Goal: Task Accomplishment & Management: Manage account settings

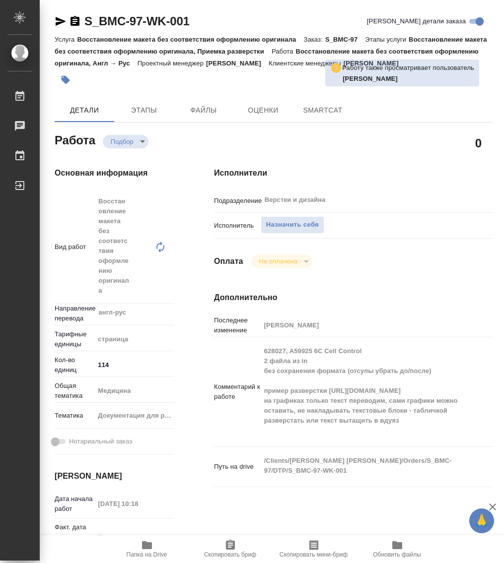
type textarea "x"
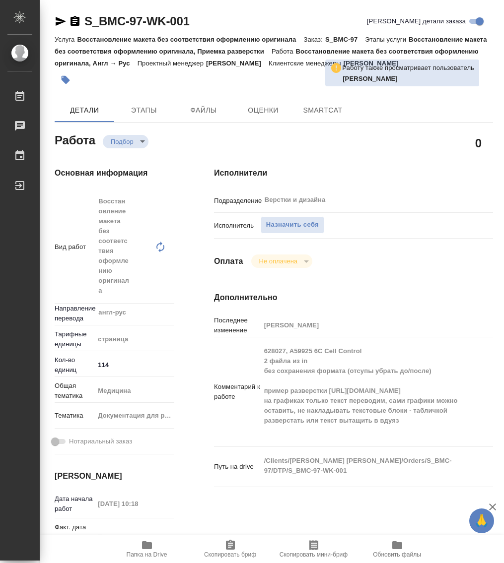
type textarea "x"
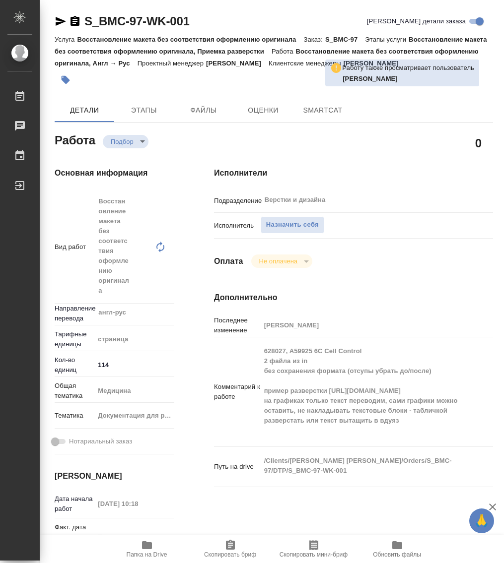
type textarea "x"
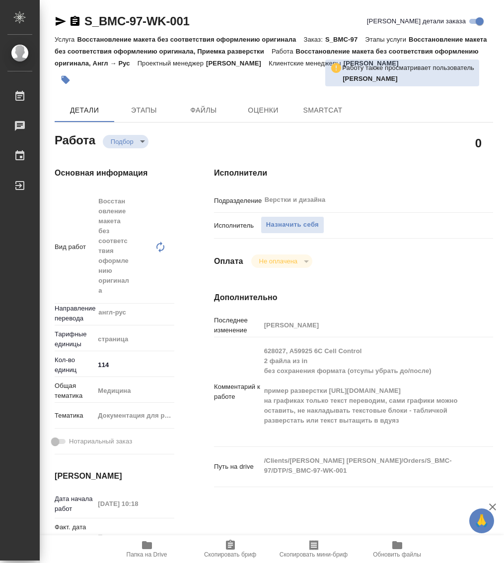
type textarea "x"
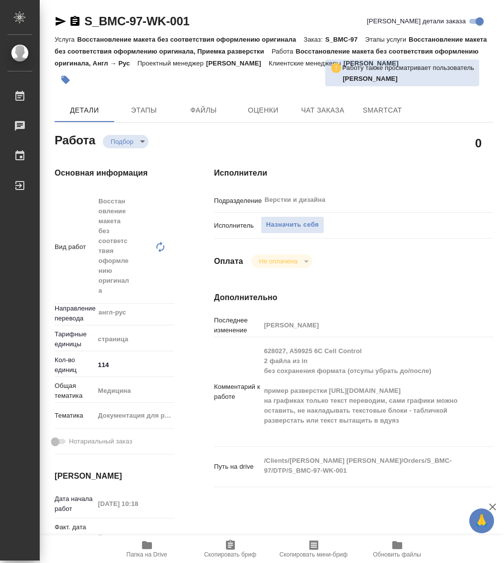
type textarea "x"
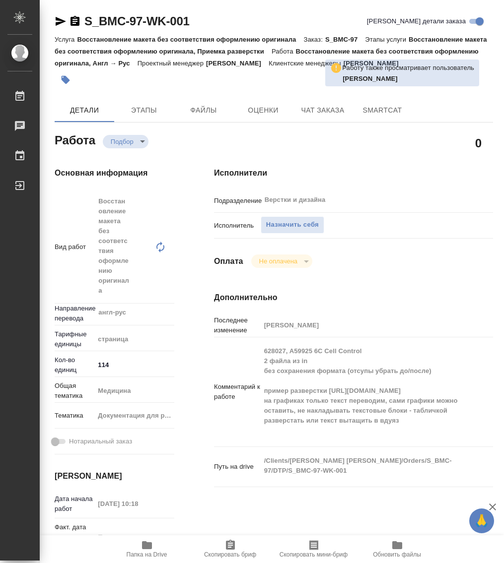
type textarea "x"
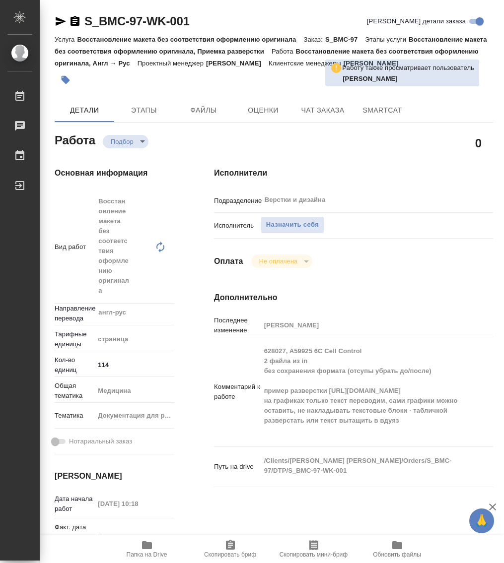
type textarea "x"
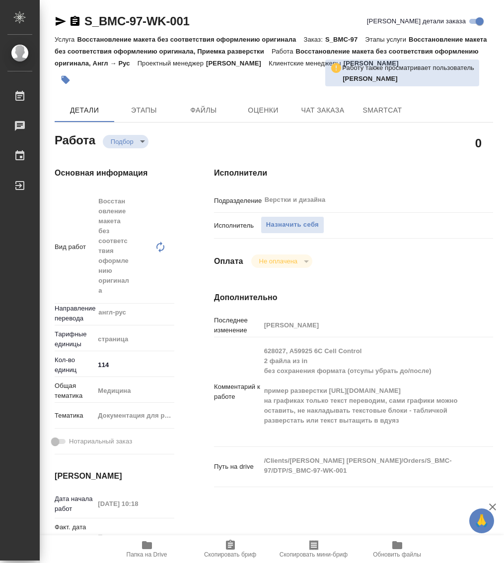
scroll to position [468, 0]
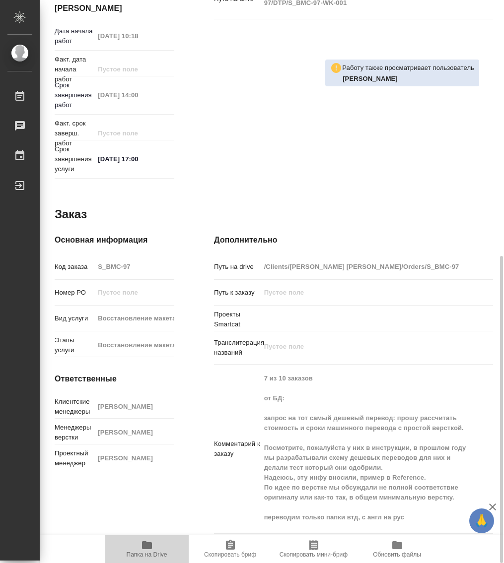
click at [147, 543] on icon "button" at bounding box center [147, 545] width 10 height 8
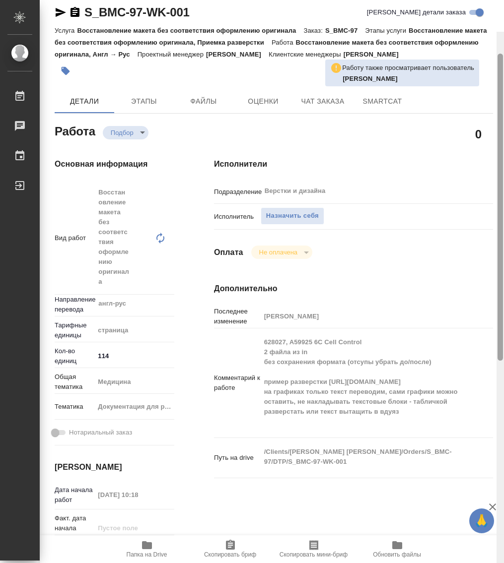
scroll to position [0, 0]
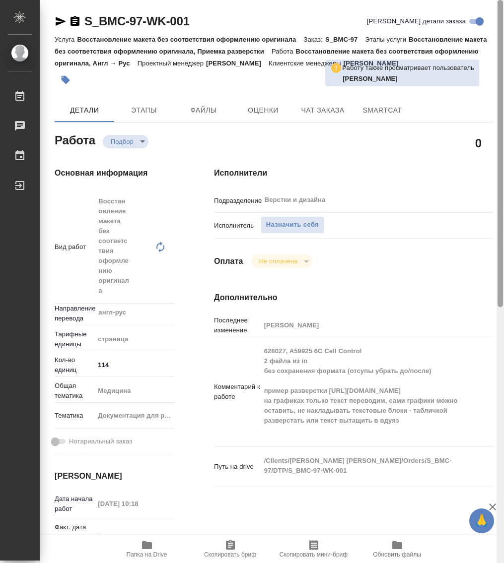
drag, startPoint x: 502, startPoint y: 293, endPoint x: 440, endPoint y: -3, distance: 302.5
click at [440, 0] on html "🙏 .cls-1 fill:#fff; AWATERA Работы 0 Чаты График Выйти S_BMC-97-WK-001 Кратко д…" at bounding box center [252, 281] width 504 height 563
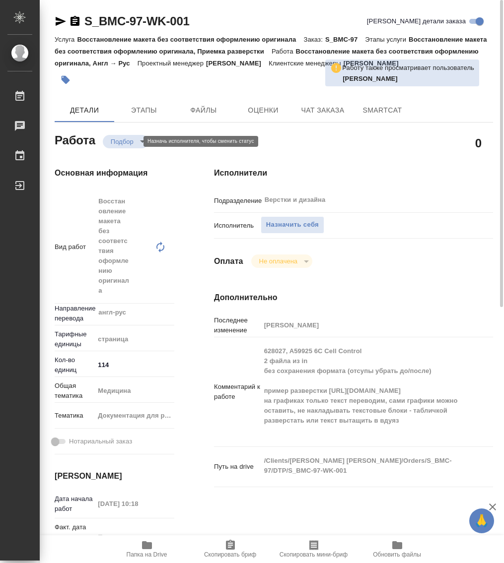
click at [123, 137] on body "🙏 .cls-1 fill:#fff; AWATERA Работы 0 Чаты График Выйти S_BMC-97-WK-001 Кратко д…" at bounding box center [252, 281] width 504 height 563
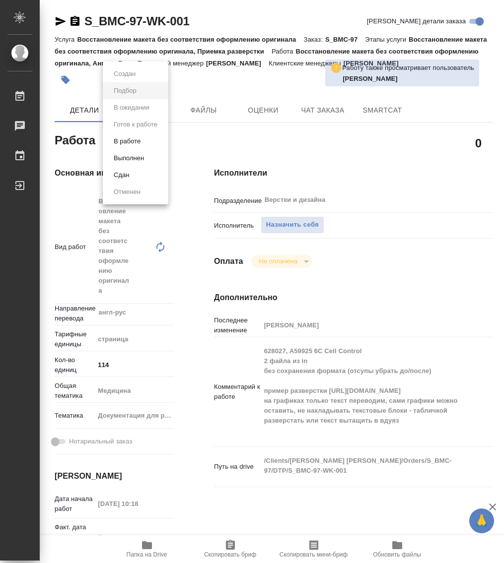
click at [368, 202] on div at bounding box center [252, 281] width 504 height 563
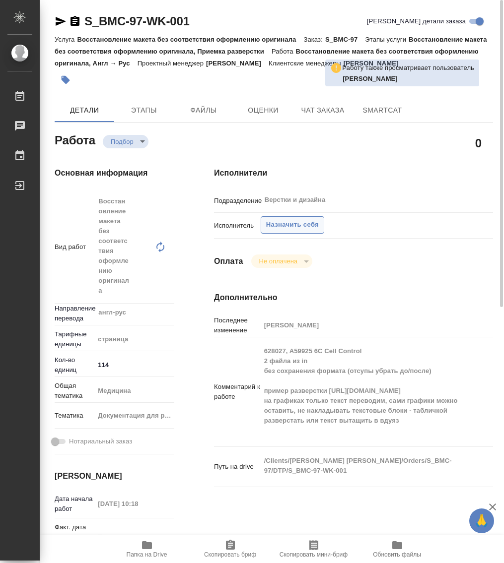
click at [307, 221] on span "Назначить себя" at bounding box center [292, 224] width 53 height 11
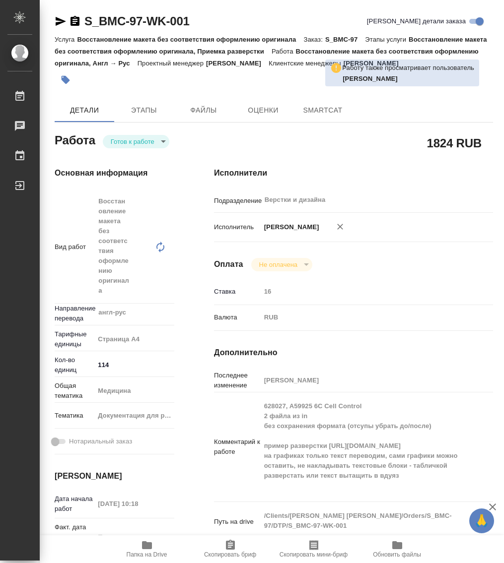
type textarea "x"
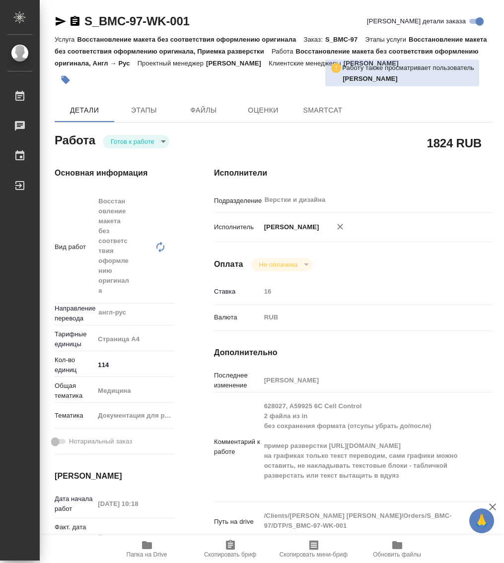
type textarea "x"
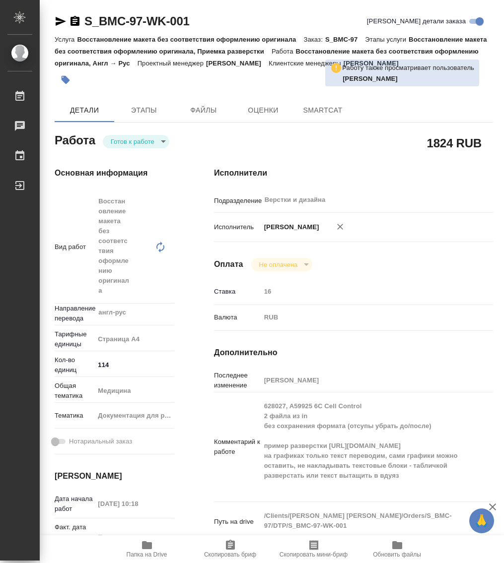
type textarea "x"
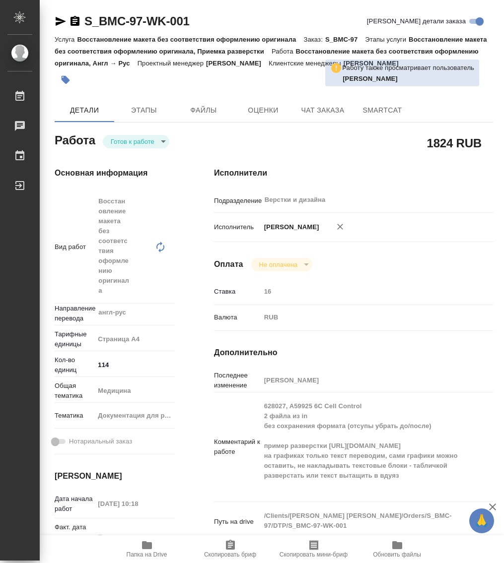
type textarea "x"
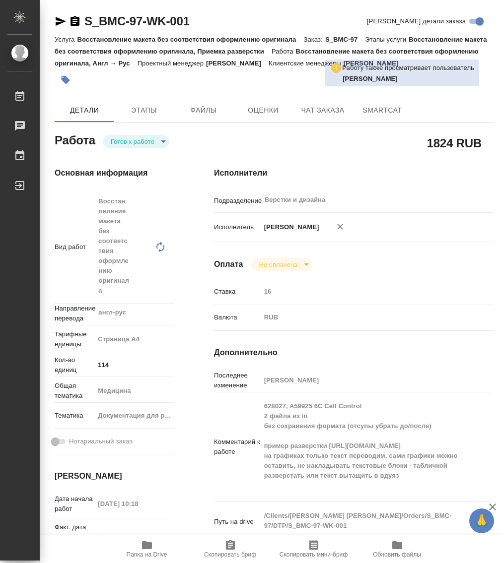
type textarea "x"
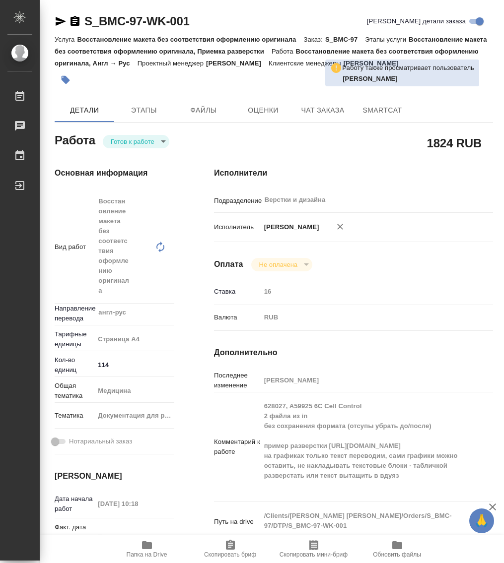
type textarea "x"
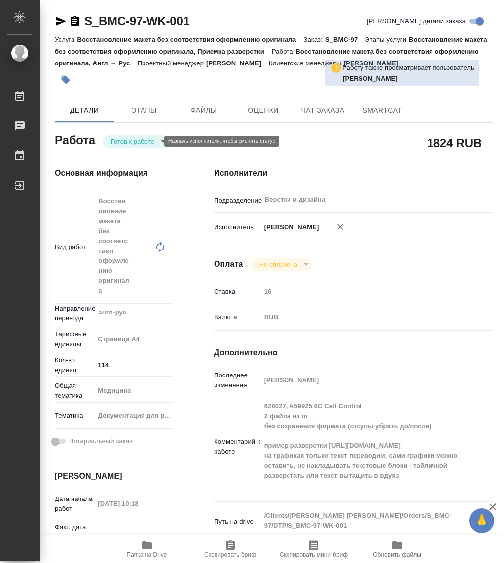
click at [151, 137] on body "🙏 .cls-1 fill:#fff; AWATERA Работы 0 Чаты График Выйти S_BMC-97-WK-001 Кратко д…" at bounding box center [252, 281] width 504 height 563
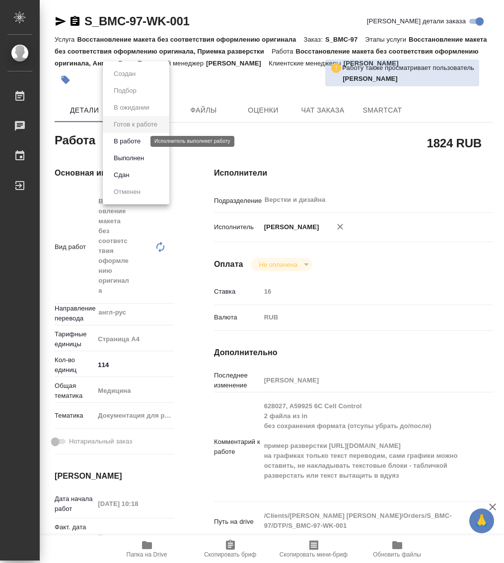
click at [141, 142] on button "В работе" at bounding box center [127, 141] width 33 height 11
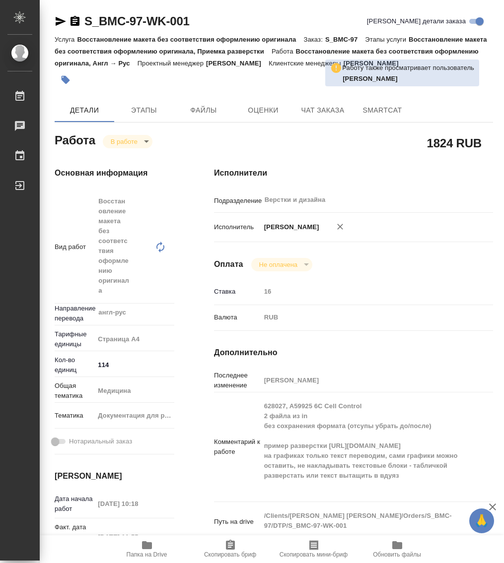
type textarea "x"
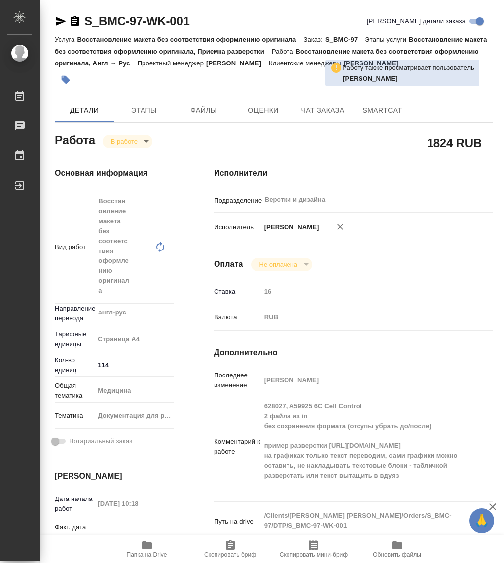
type textarea "x"
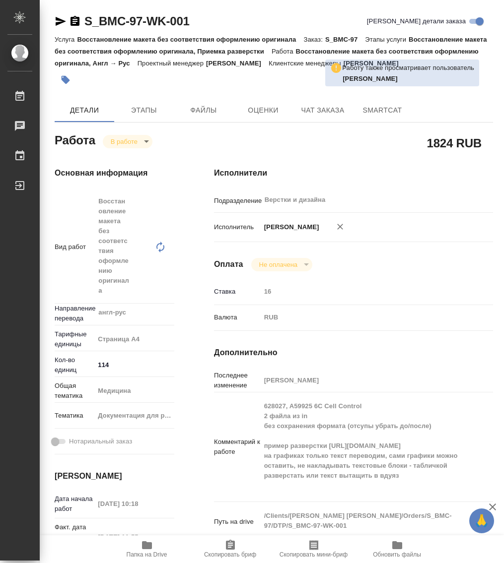
type textarea "x"
